Goal: Information Seeking & Learning: Learn about a topic

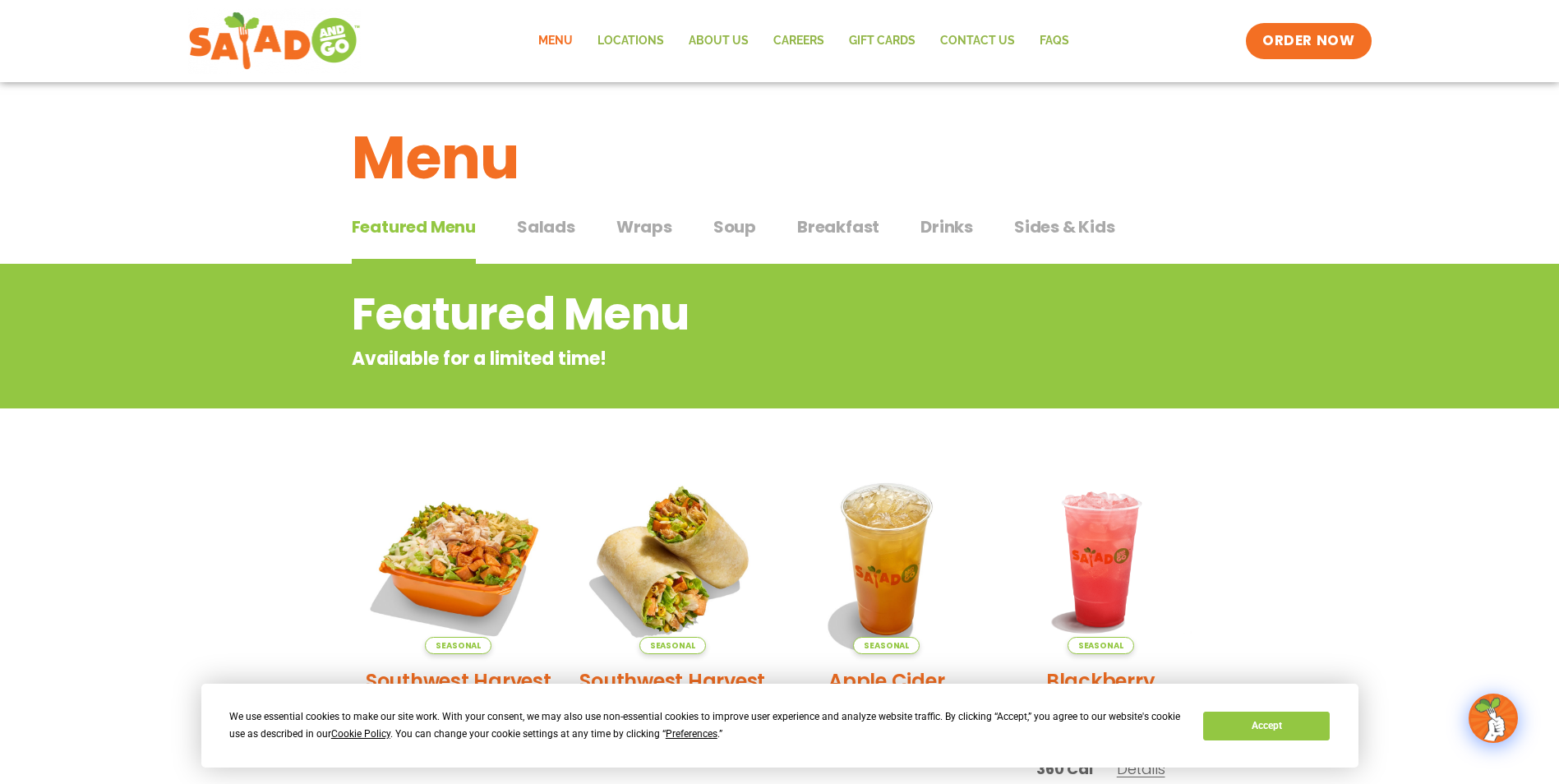
click at [548, 229] on span "Salads" at bounding box center [545, 227] width 58 height 25
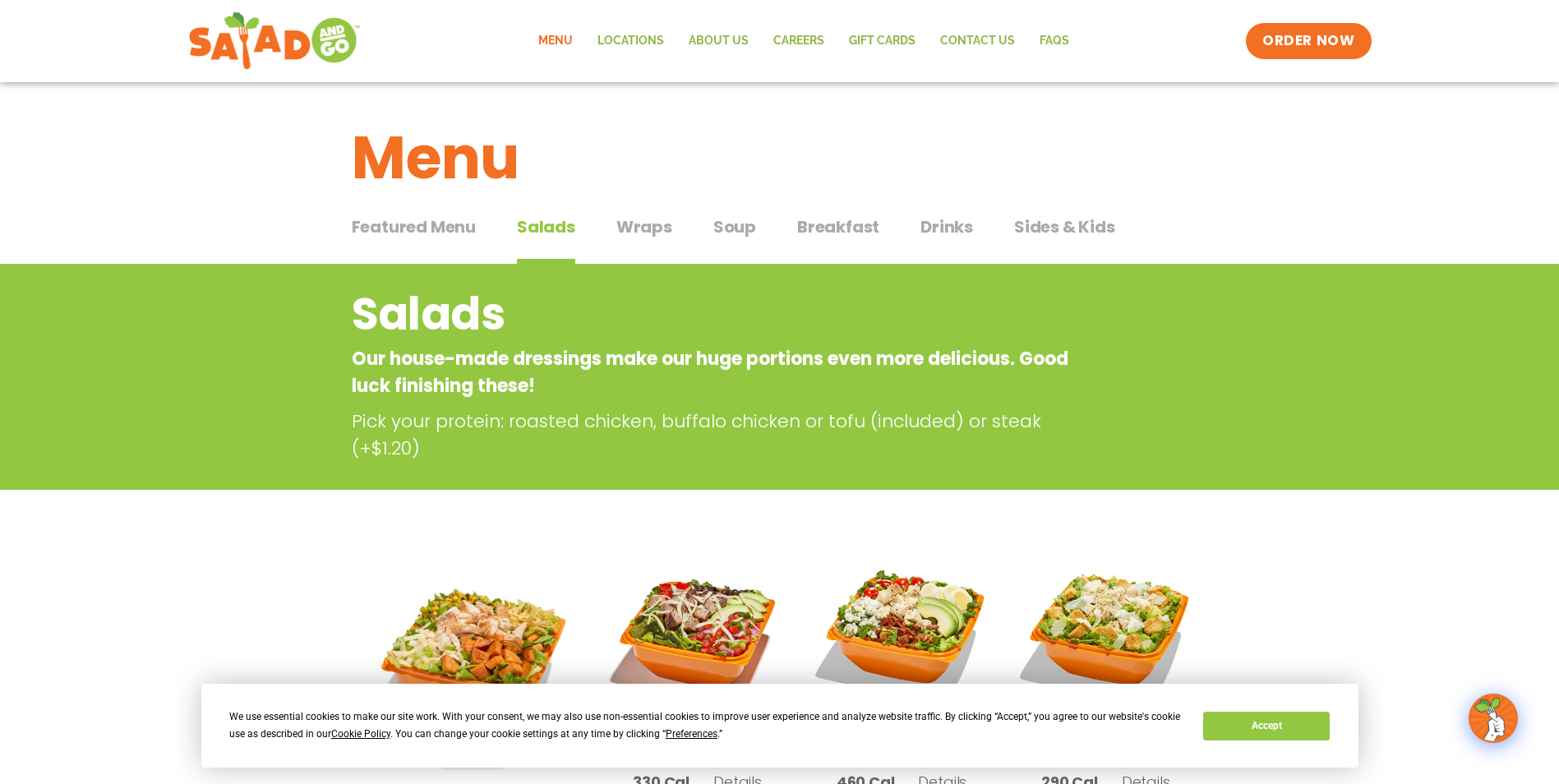
click at [623, 230] on span "Wraps" at bounding box center [644, 227] width 56 height 25
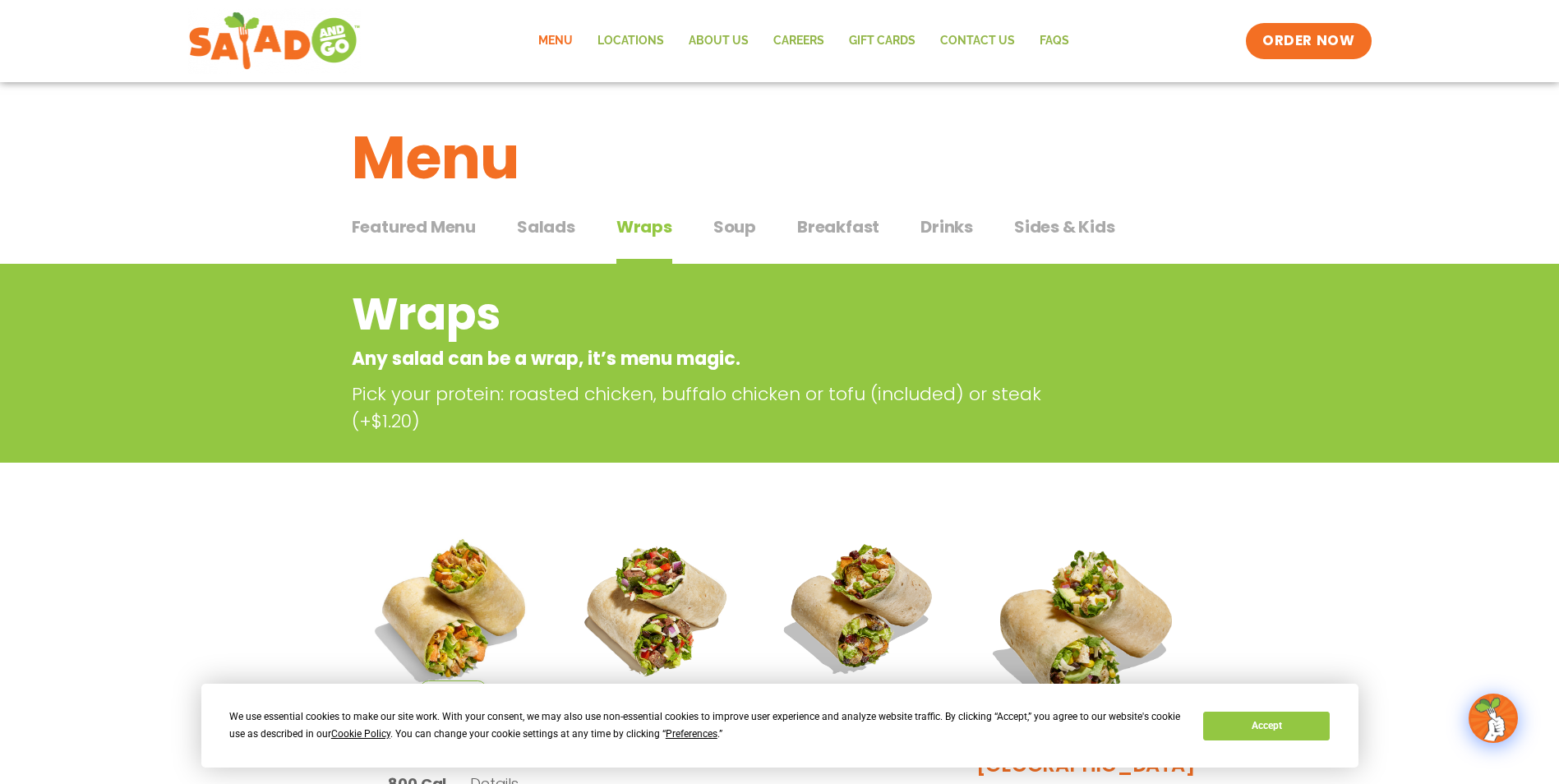
click at [738, 236] on span "Soup" at bounding box center [734, 227] width 43 height 25
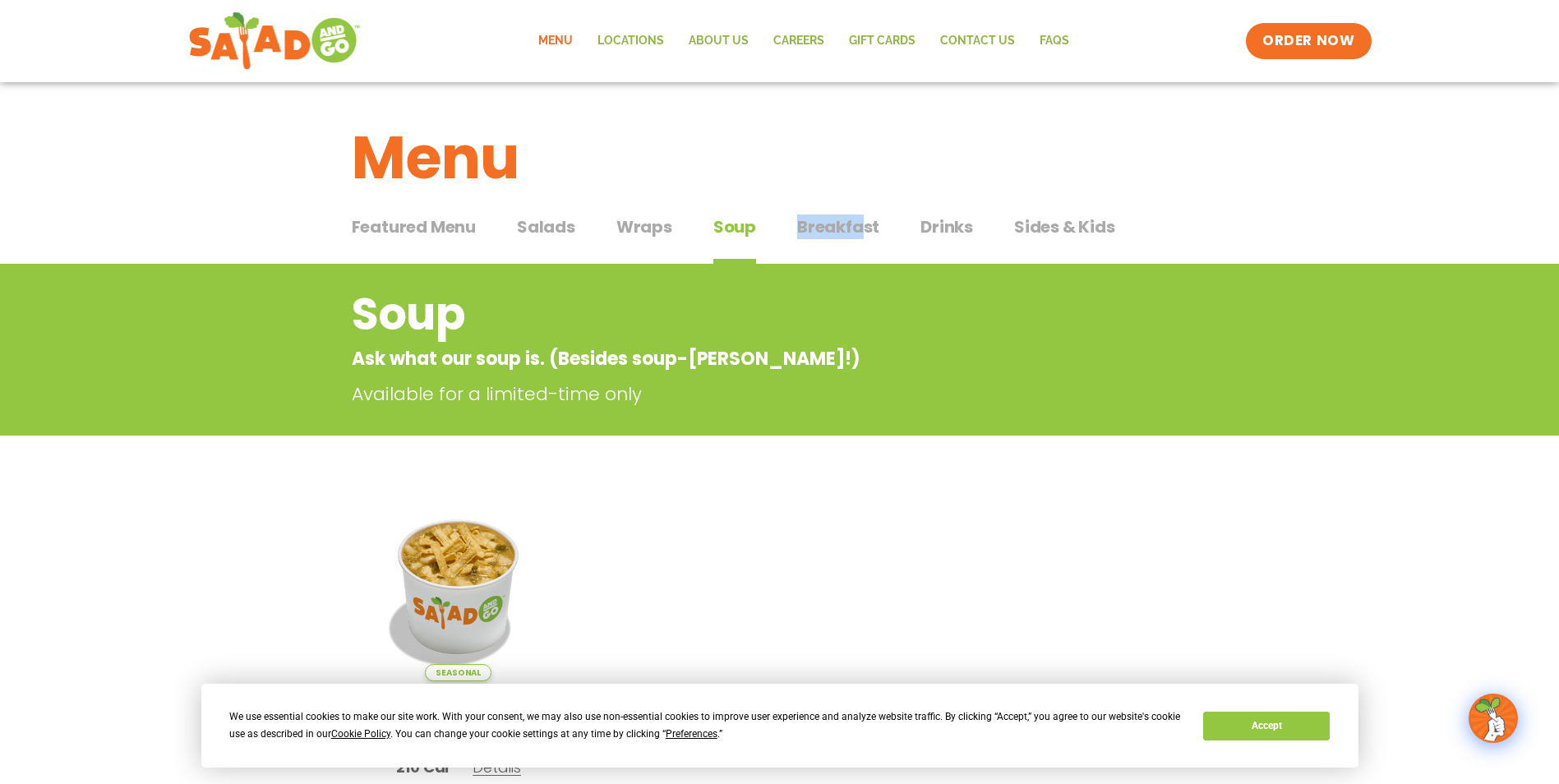
click at [855, 215] on div "Featured Menu Featured Menu Salads Salads Wraps Wraps Soup Soup Breakfast Break…" at bounding box center [780, 236] width 856 height 56
drag, startPoint x: 855, startPoint y: 215, endPoint x: 867, endPoint y: 223, distance: 14.4
click at [867, 223] on span "Breakfast" at bounding box center [838, 227] width 82 height 25
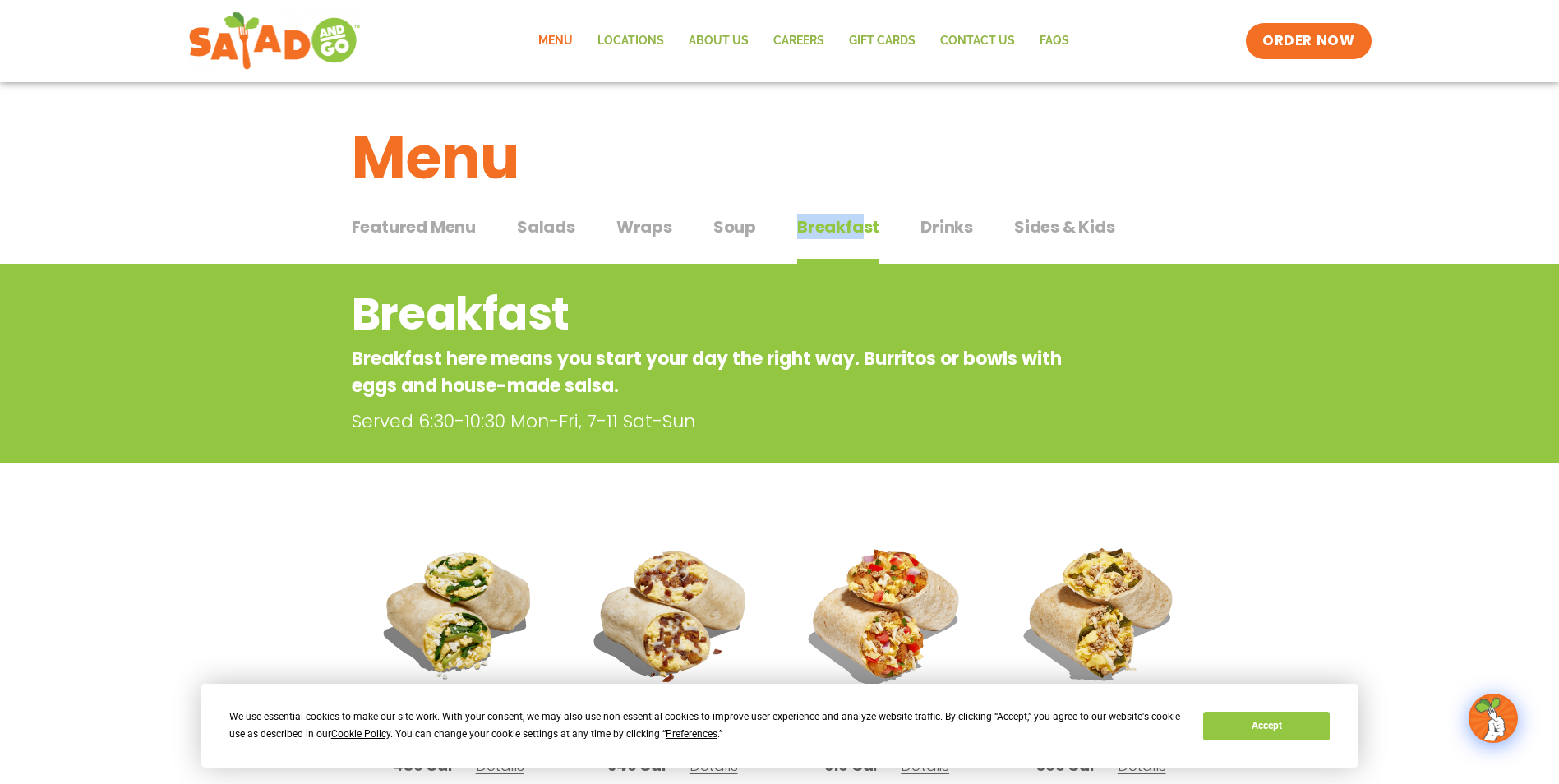
click at [1057, 236] on span "Sides & Kids" at bounding box center [1064, 227] width 101 height 25
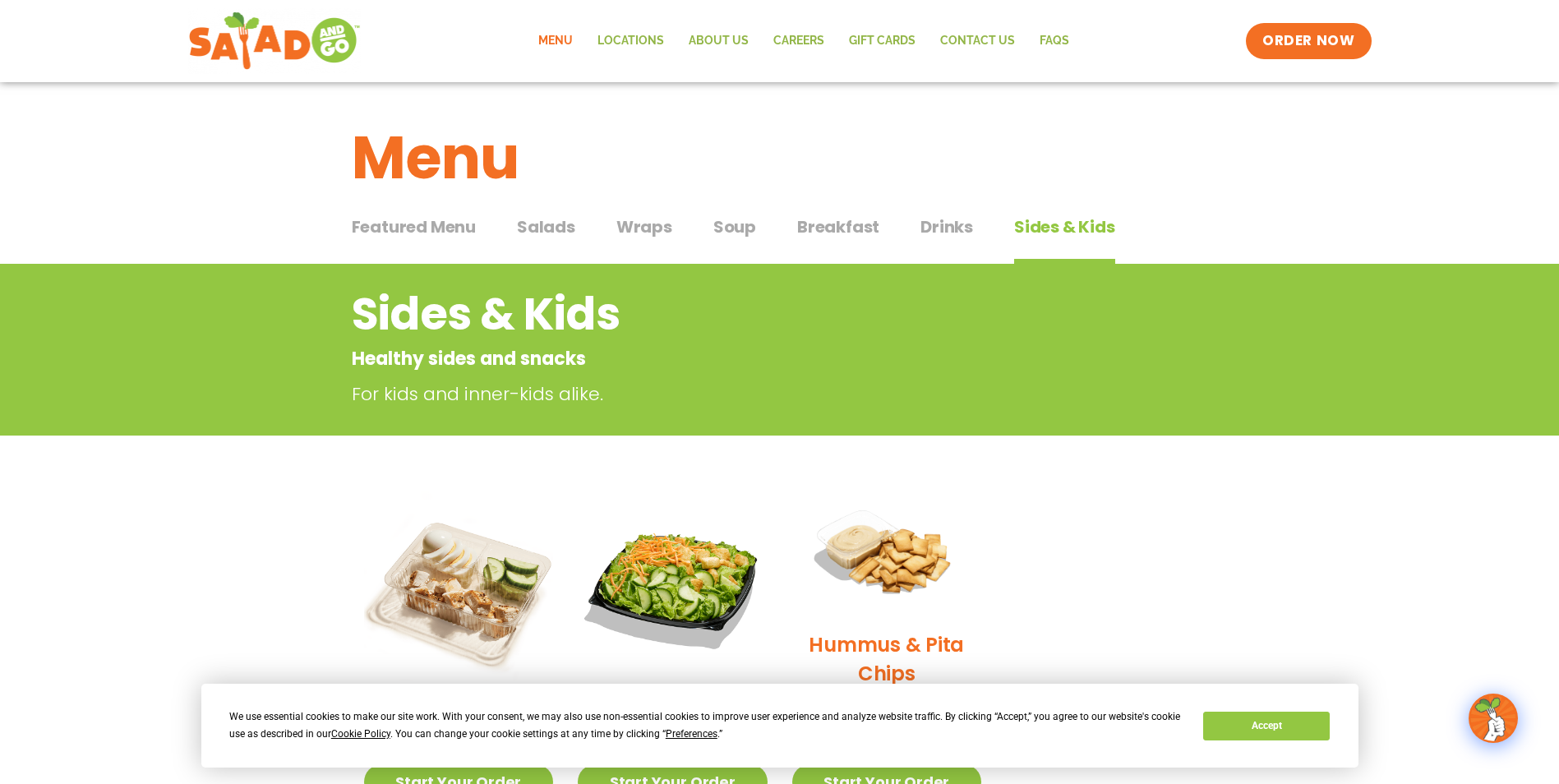
click at [860, 213] on div "Featured Menu Featured Menu Salads Salads Wraps Wraps Soup Soup Breakfast Break…" at bounding box center [780, 236] width 856 height 56
click at [862, 216] on span "Breakfast" at bounding box center [838, 227] width 82 height 25
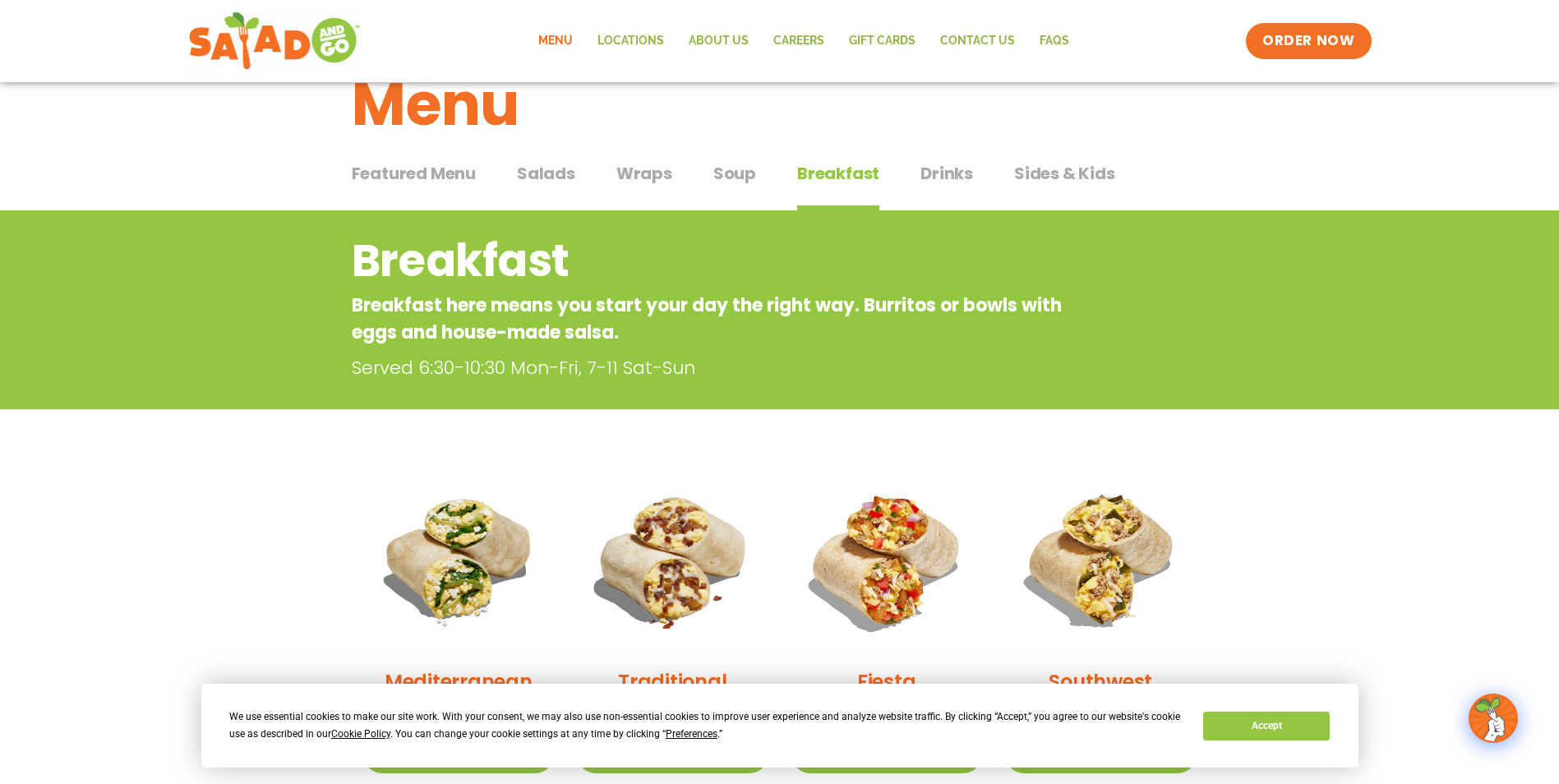
scroll to position [82, 0]
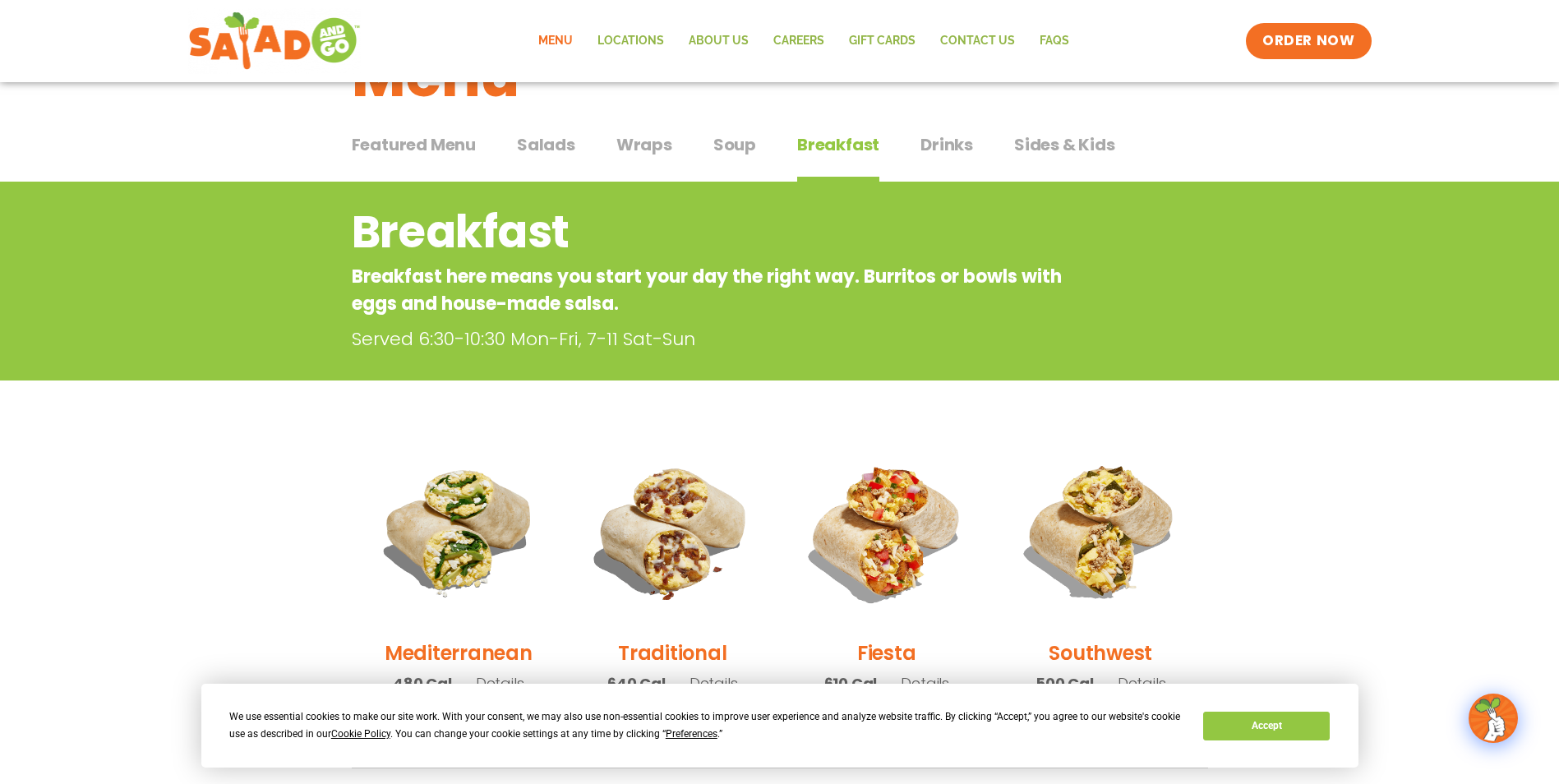
click at [651, 140] on span "Wraps" at bounding box center [644, 144] width 56 height 25
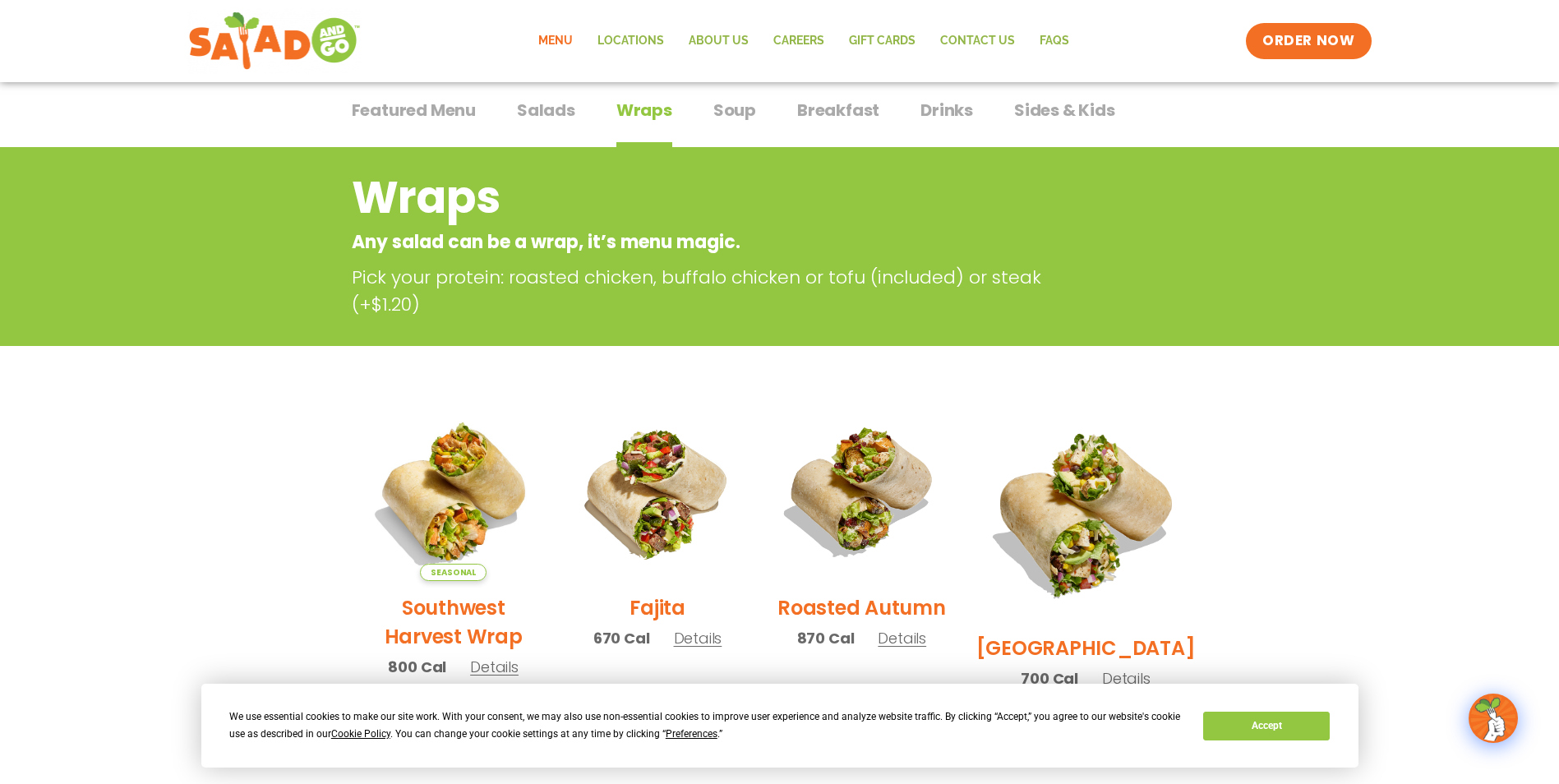
scroll to position [82, 0]
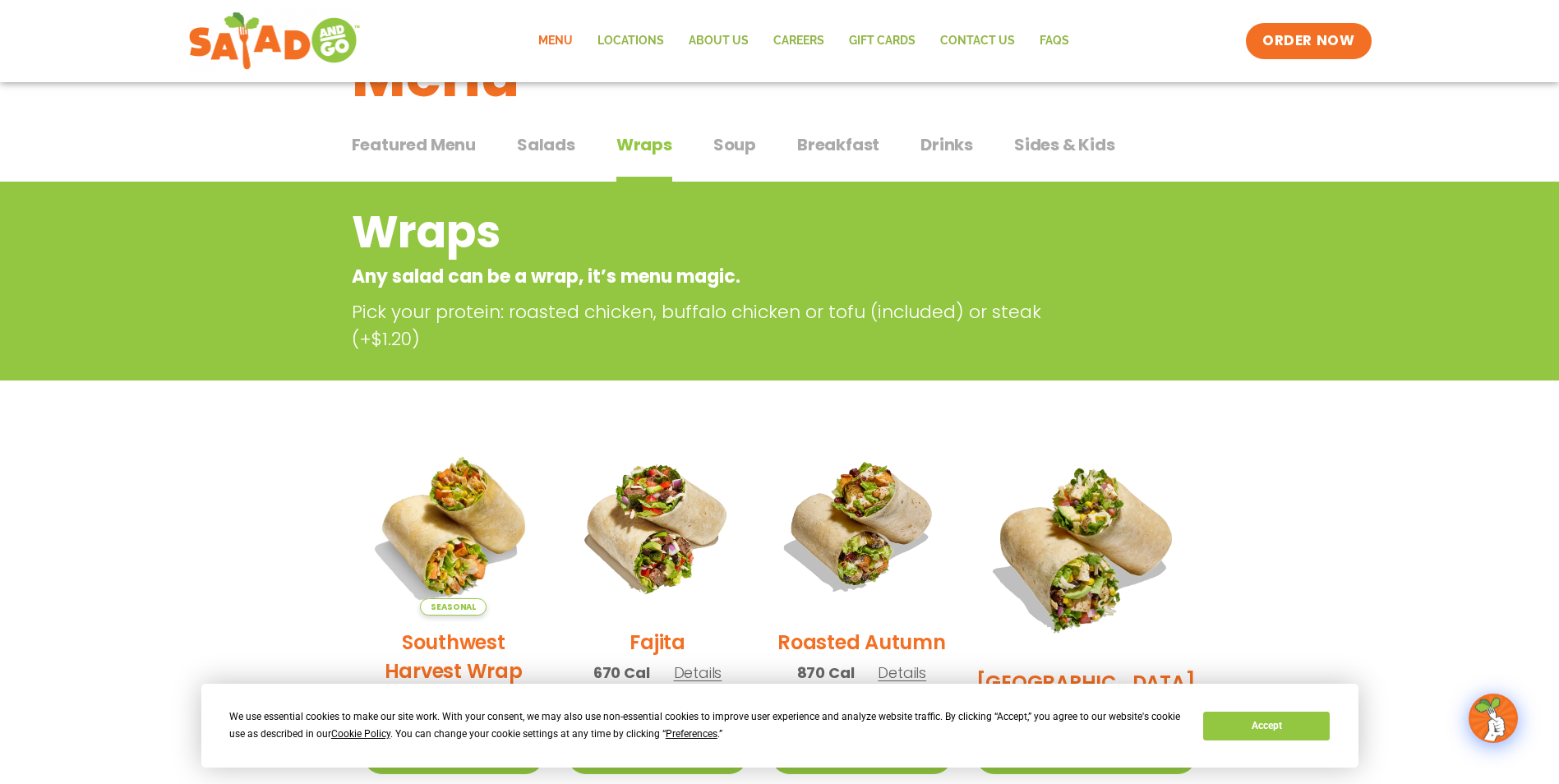
click at [554, 144] on span "Salads" at bounding box center [545, 144] width 58 height 25
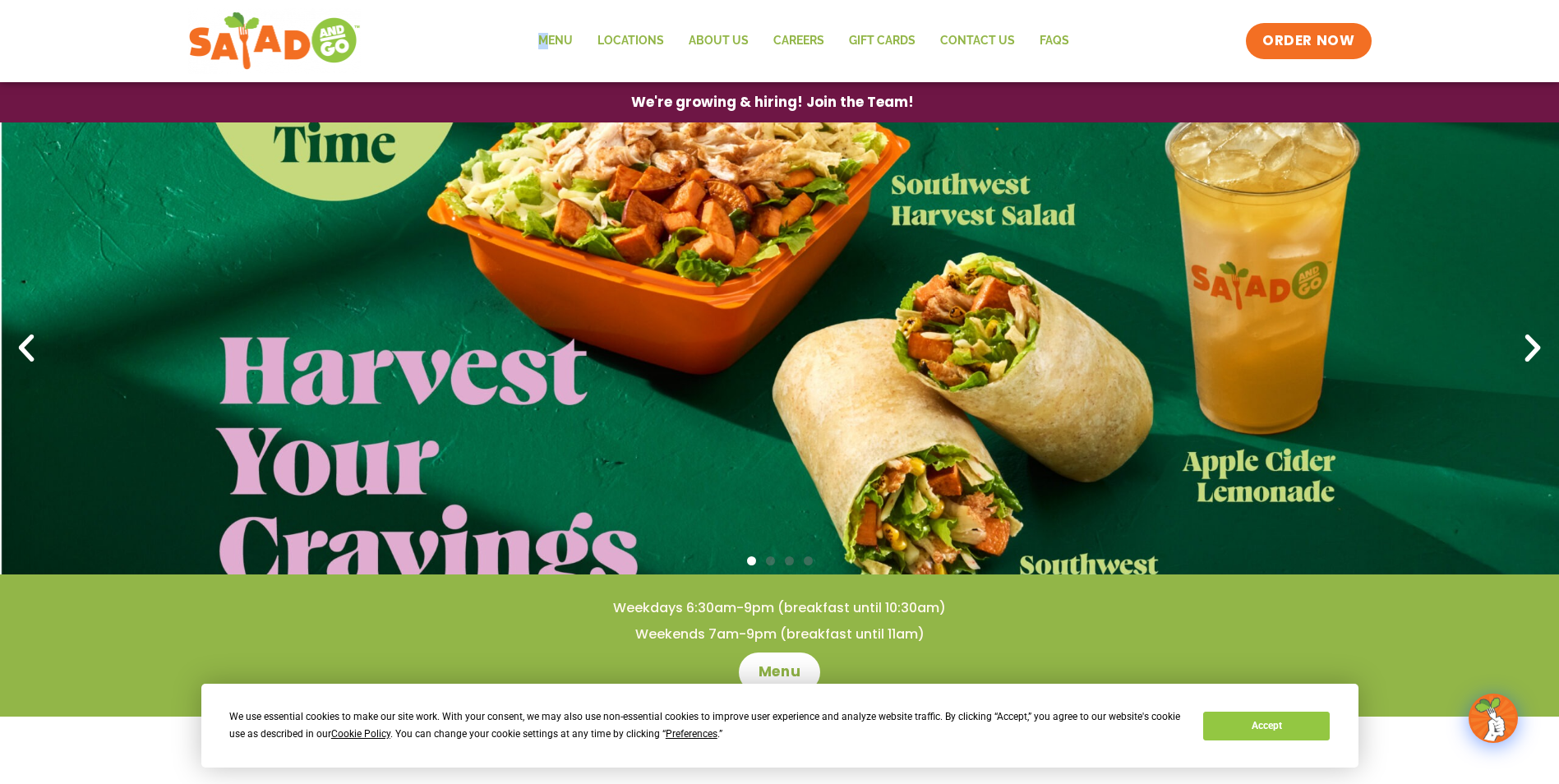
click at [548, 20] on div "Menu Locations About Us Careers GIFT CARDS Contact Us FAQs Menu Menu Locations …" at bounding box center [780, 41] width 1183 height 66
drag, startPoint x: 550, startPoint y: 21, endPoint x: 560, endPoint y: 38, distance: 19.7
click at [560, 38] on link "Menu" at bounding box center [555, 41] width 59 height 38
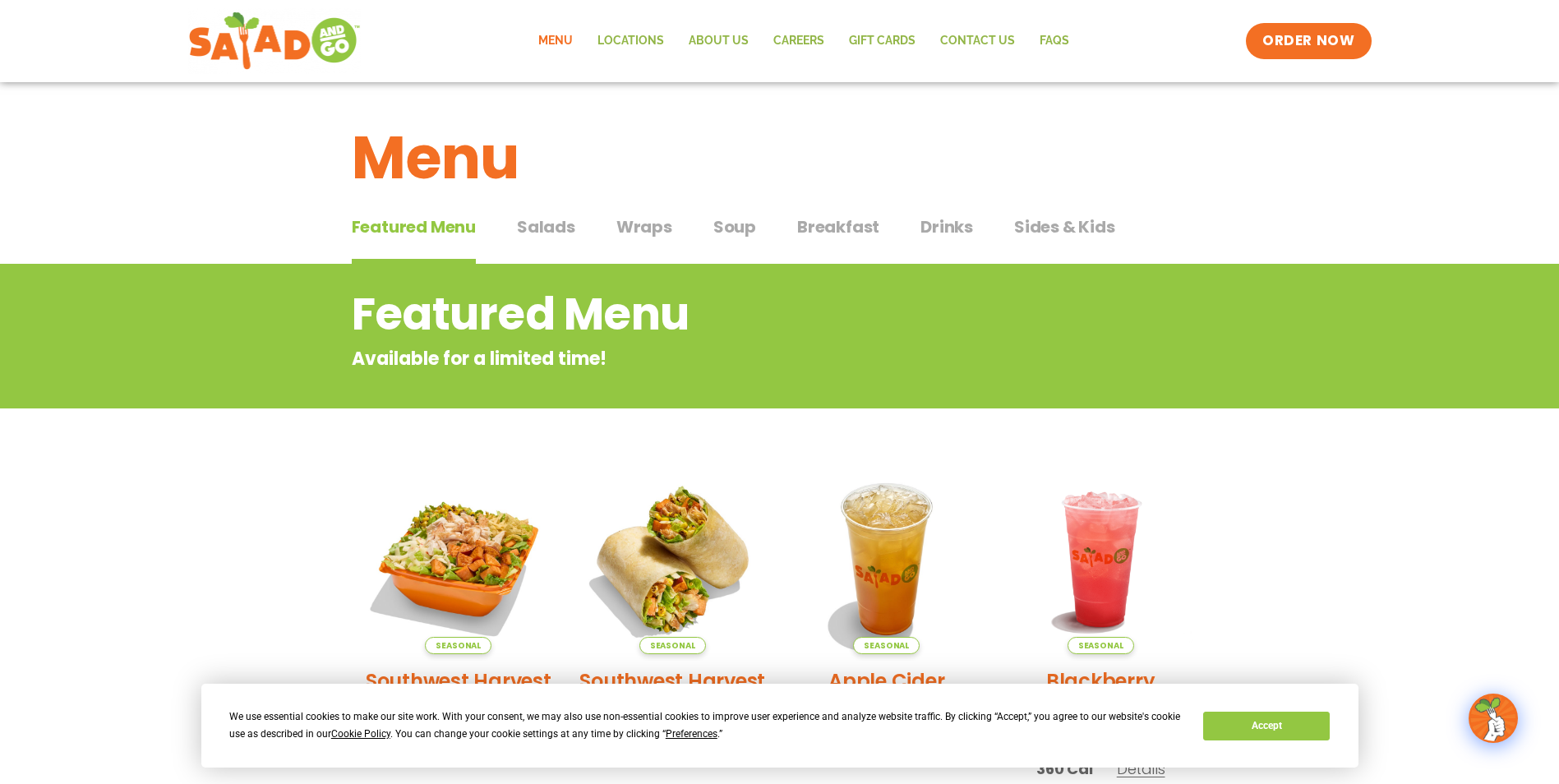
click at [633, 223] on span "Wraps" at bounding box center [644, 227] width 56 height 25
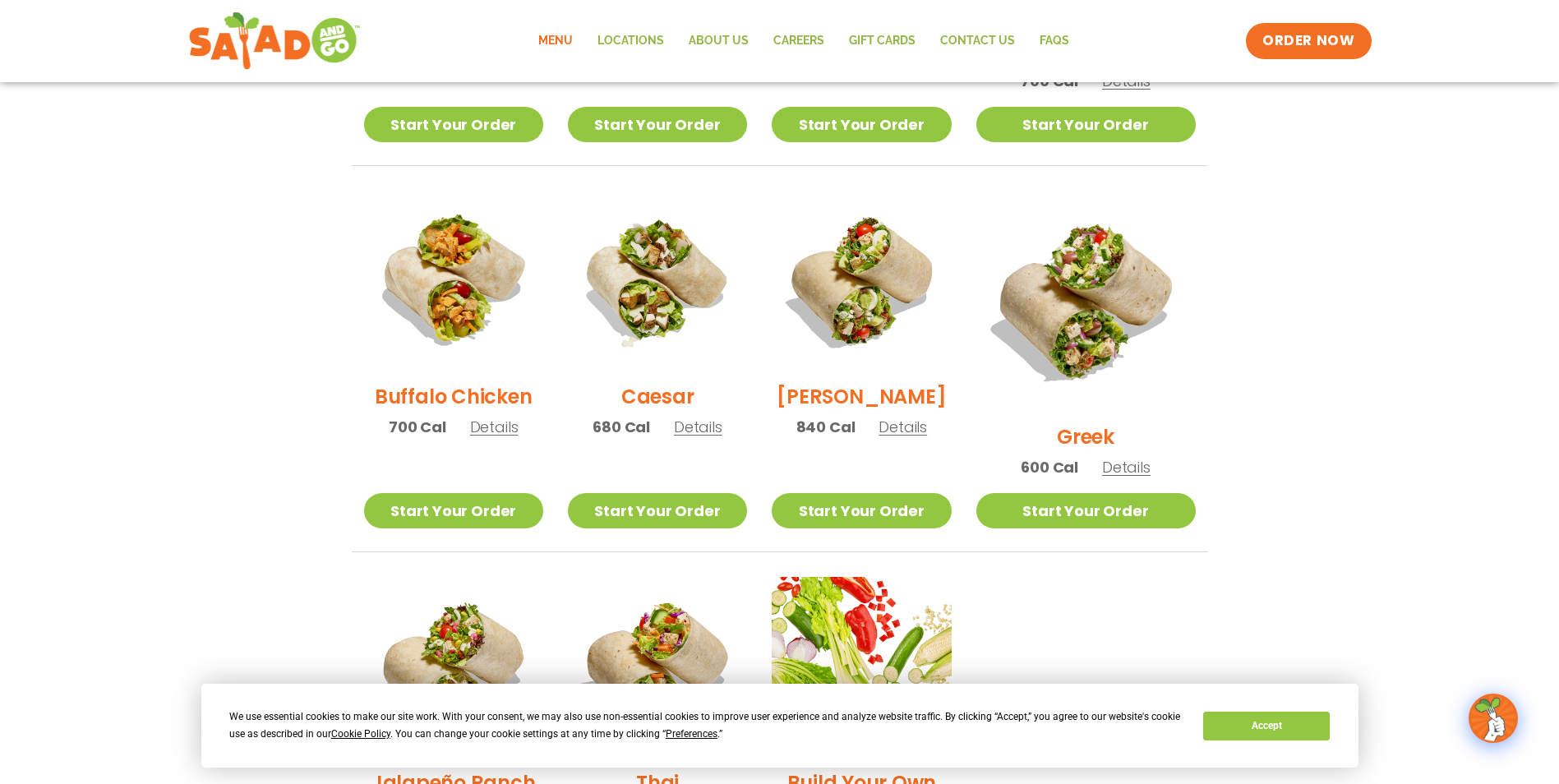
scroll to position [740, 0]
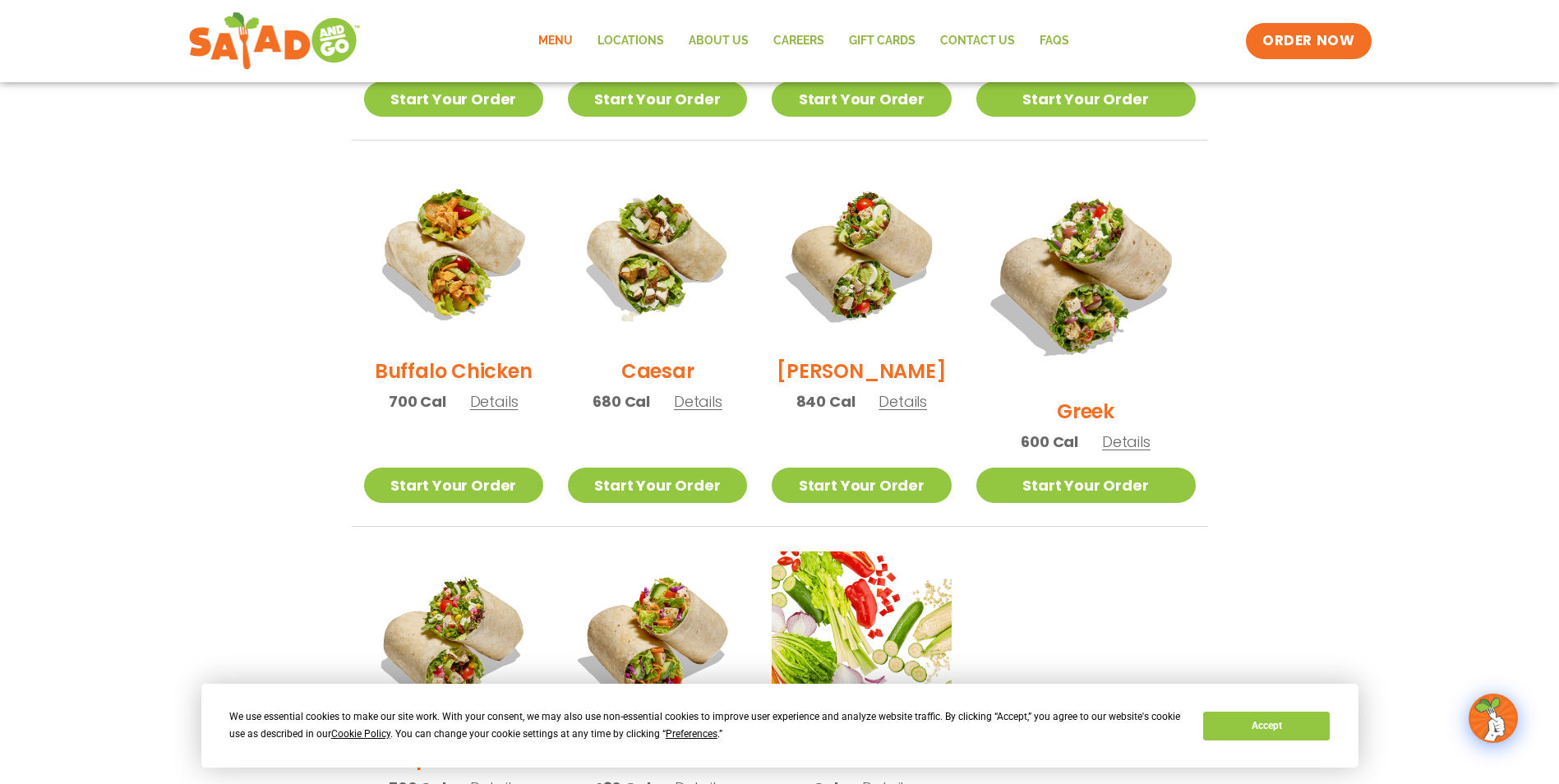
click at [498, 409] on span "Details" at bounding box center [494, 402] width 48 height 20
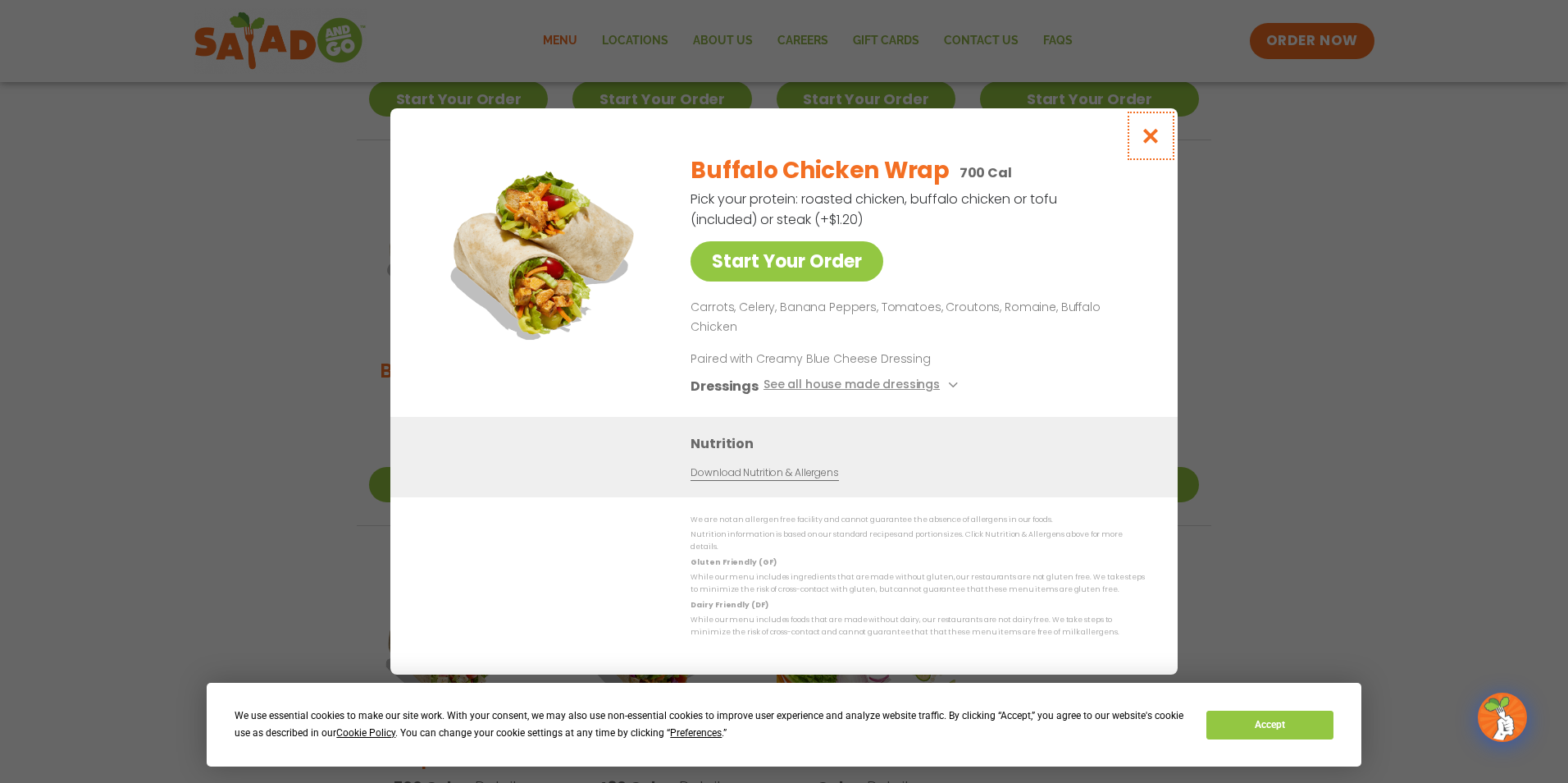
click at [1158, 144] on icon "Close modal" at bounding box center [1151, 136] width 20 height 18
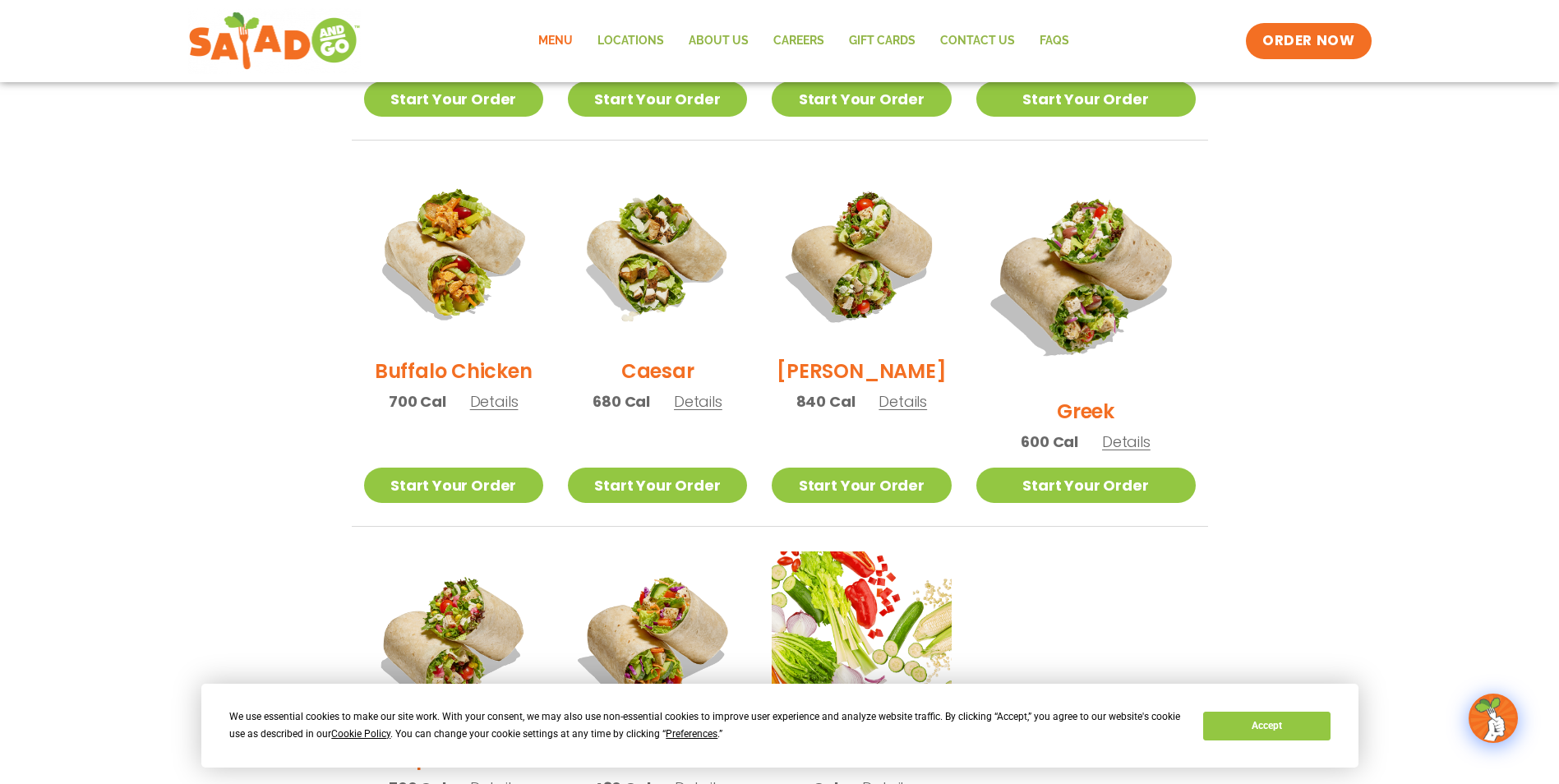
click at [712, 412] on span "Details" at bounding box center [698, 402] width 48 height 20
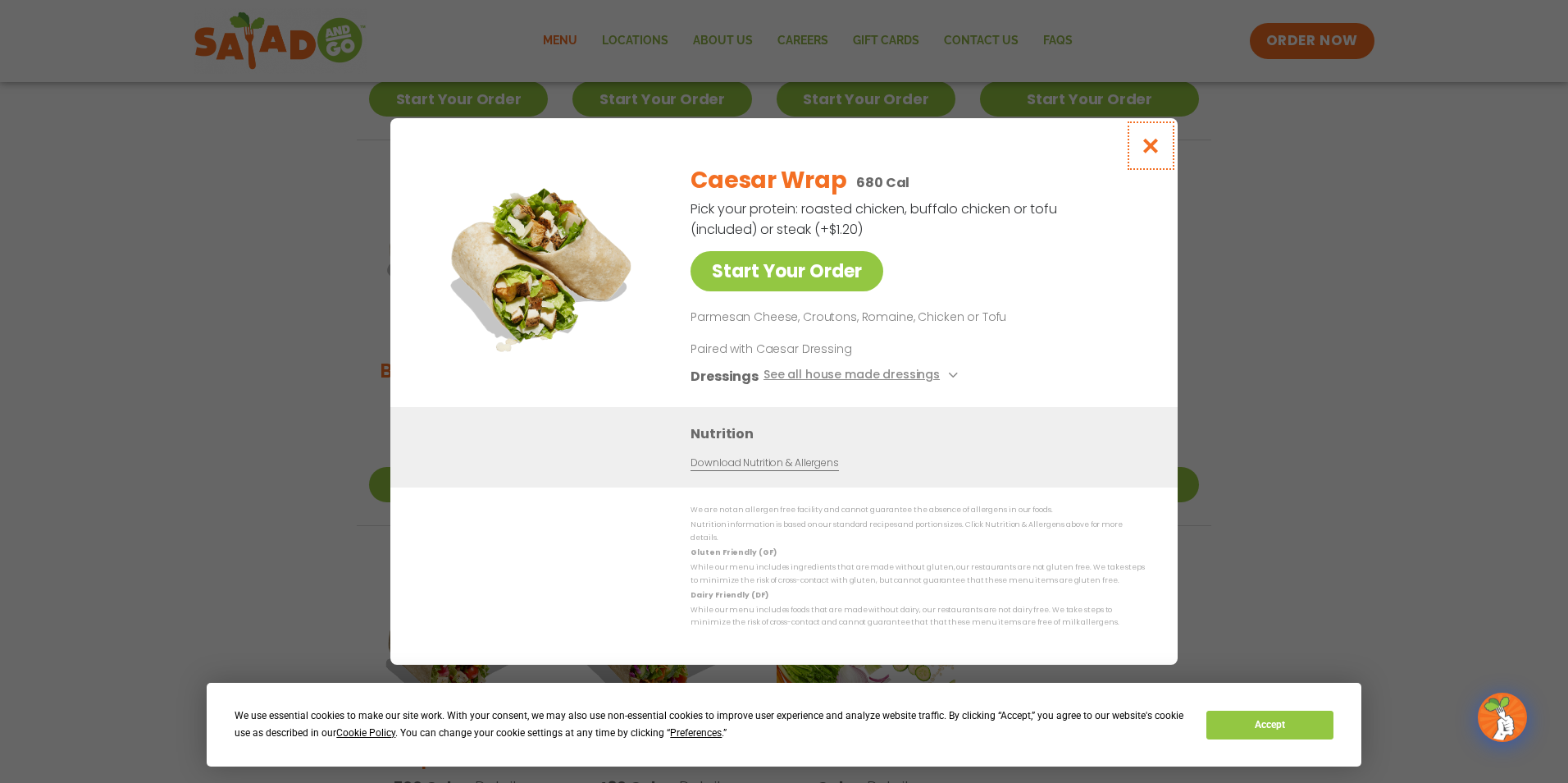
click at [1151, 150] on icon "Close modal" at bounding box center [1151, 145] width 20 height 18
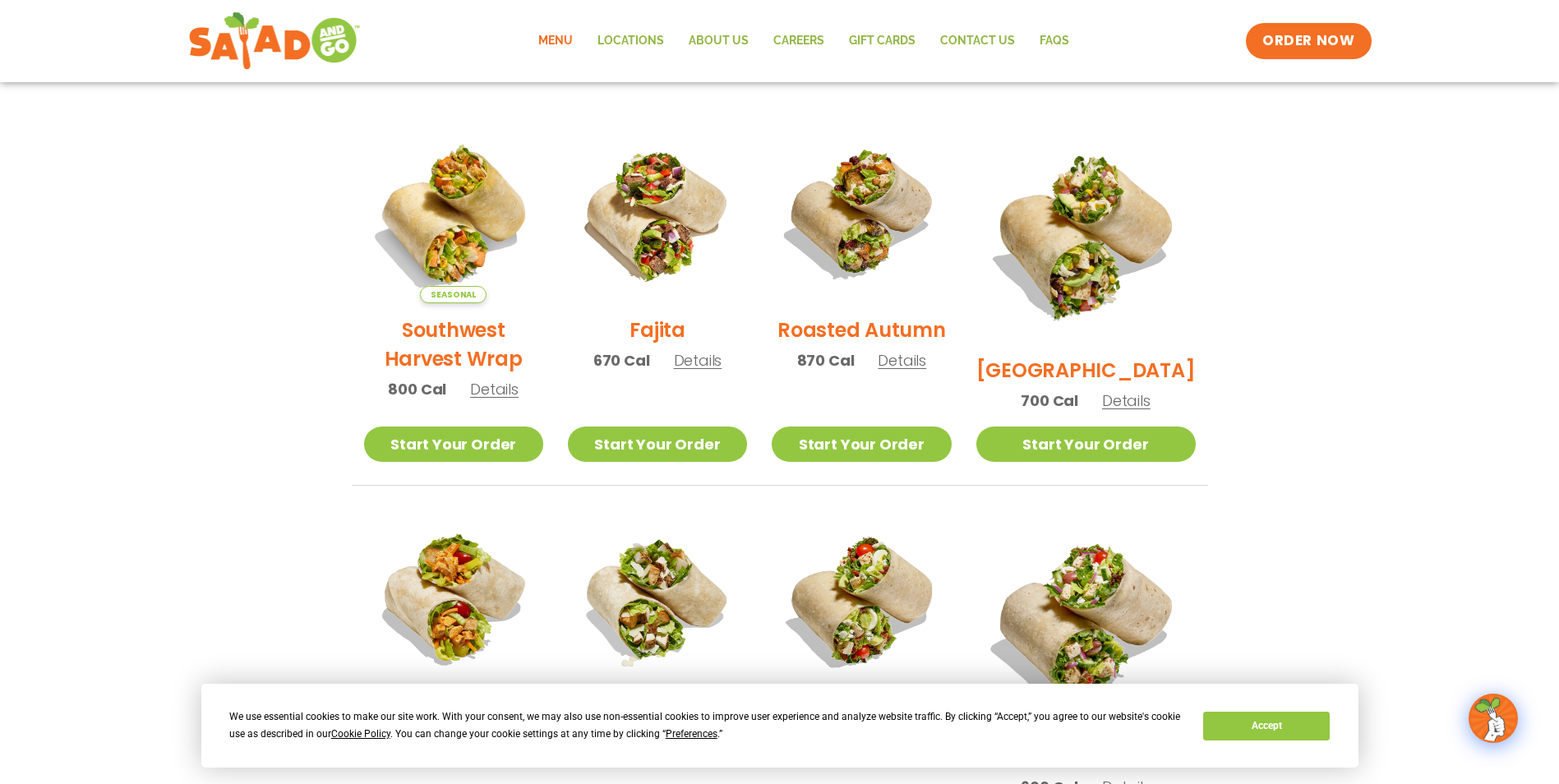
scroll to position [329, 0]
